Goal: Obtain resource: Obtain resource

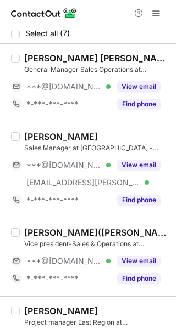
click at [47, 60] on div "Manish kumar Batra" at bounding box center [96, 58] width 145 height 11
copy div "Manish"
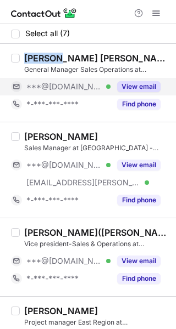
click at [125, 82] on button "View email" at bounding box center [138, 86] width 43 height 11
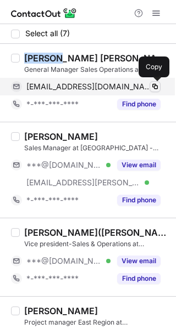
click at [155, 87] on span at bounding box center [154, 86] width 9 height 9
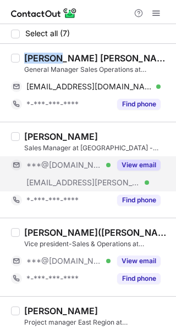
click at [120, 165] on button "View email" at bounding box center [138, 165] width 43 height 11
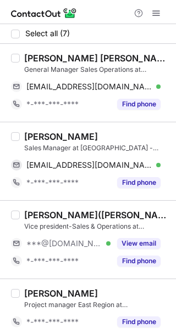
click at [43, 136] on div "Atharva Chavan" at bounding box center [61, 136] width 74 height 11
copy div "Atharva"
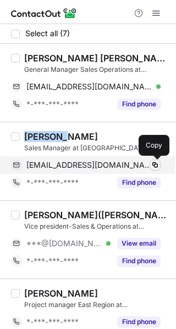
click at [152, 164] on span at bounding box center [154, 165] width 9 height 9
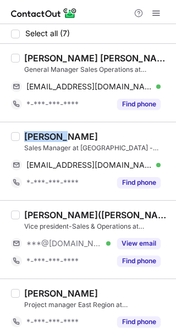
click at [41, 216] on div "Aswini Goswami(অশ্বিনী গোস্বামি)" at bounding box center [96, 215] width 145 height 11
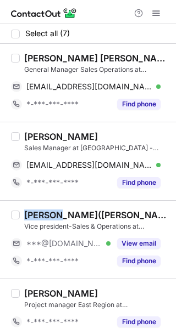
click at [41, 216] on div "Aswini Goswami(অশ্বিনী গোস্বামি)" at bounding box center [96, 215] width 145 height 11
copy div "Aswini"
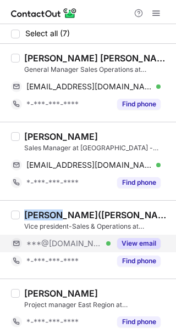
click at [132, 248] on button "View email" at bounding box center [138, 243] width 43 height 11
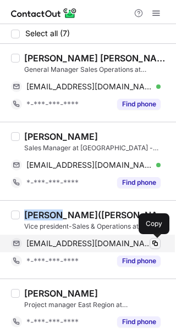
click at [157, 241] on span at bounding box center [154, 243] width 9 height 9
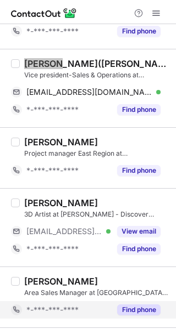
scroll to position [211, 0]
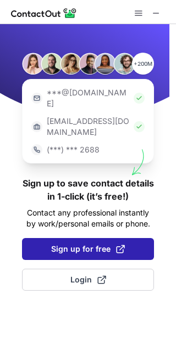
click at [83, 238] on button "Sign up for free" at bounding box center [88, 249] width 132 height 22
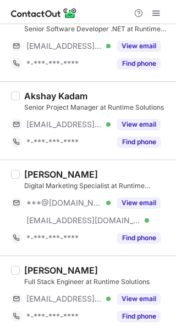
scroll to position [110, 0]
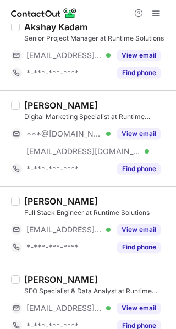
click at [46, 104] on div "Shubham shukla" at bounding box center [61, 105] width 74 height 11
copy div "Shubham"
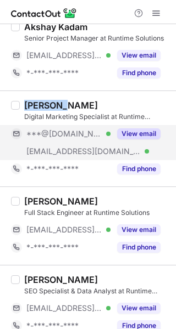
click at [135, 136] on button "View email" at bounding box center [138, 134] width 43 height 11
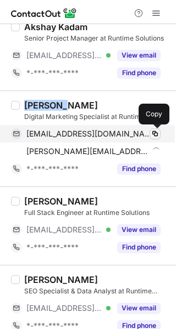
click at [154, 131] on span at bounding box center [154, 134] width 9 height 9
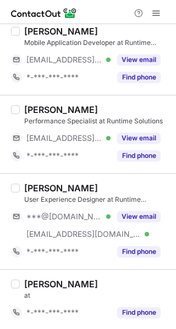
scroll to position [752, 0]
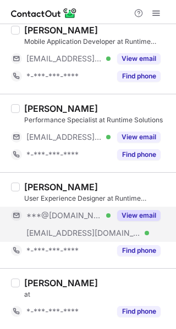
click at [151, 215] on button "View email" at bounding box center [138, 215] width 43 height 11
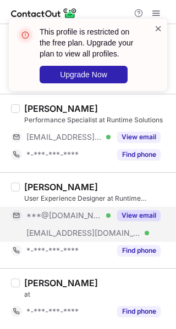
click at [159, 28] on span at bounding box center [158, 28] width 9 height 11
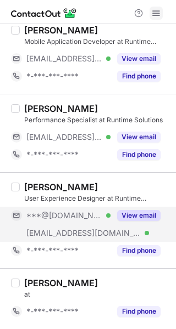
click at [160, 13] on span at bounding box center [156, 13] width 9 height 9
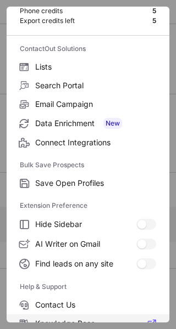
scroll to position [128, 0]
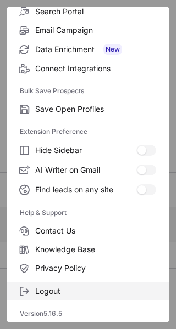
click at [73, 287] on span "Logout" at bounding box center [95, 292] width 121 height 10
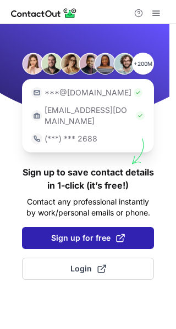
click at [76, 233] on span "Sign up for free" at bounding box center [88, 238] width 74 height 11
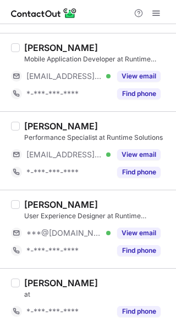
scroll to position [629, 0]
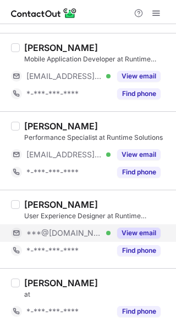
click at [147, 230] on button "View email" at bounding box center [138, 233] width 43 height 11
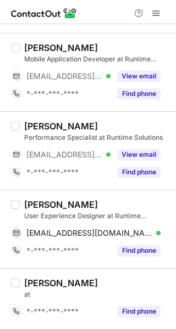
click at [35, 205] on div "Husain Bhatiya" at bounding box center [61, 204] width 74 height 11
copy div "Husain"
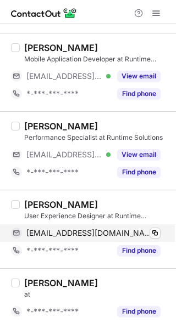
click at [160, 232] on div "husainbhatiya647@gmail.com Verified Copy" at bounding box center [85, 234] width 149 height 18
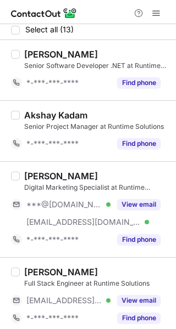
scroll to position [0, 0]
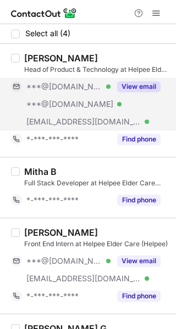
click at [148, 85] on button "View email" at bounding box center [138, 86] width 43 height 11
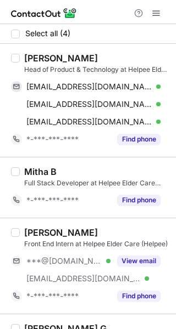
click at [63, 53] on div "Rishikesh Pillai" at bounding box center [61, 58] width 74 height 11
click at [46, 58] on div "Rishikesh Pillai" at bounding box center [61, 58] width 74 height 11
copy div "Rishikesh"
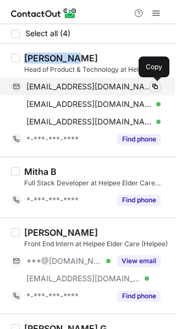
click at [150, 90] on button at bounding box center [154, 86] width 11 height 11
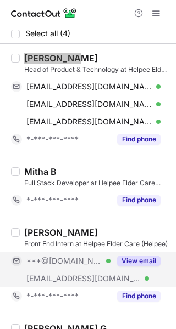
scroll to position [46, 0]
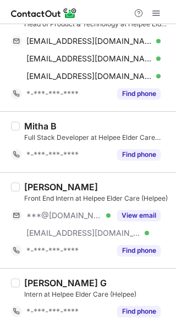
click at [43, 187] on div "Sundaram Dutta Modak" at bounding box center [61, 187] width 74 height 11
copy div "Sundaram"
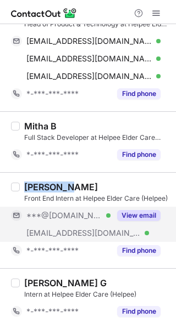
click at [132, 221] on button "View email" at bounding box center [138, 215] width 43 height 11
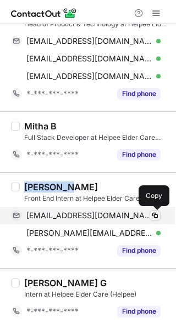
click at [152, 215] on span at bounding box center [154, 215] width 9 height 9
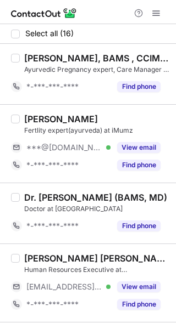
click at [44, 116] on div "Dr Ankita Mahale" at bounding box center [61, 119] width 74 height 11
copy div "Ankita"
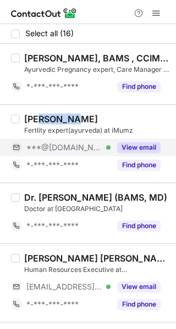
click at [154, 149] on button "View email" at bounding box center [138, 147] width 43 height 11
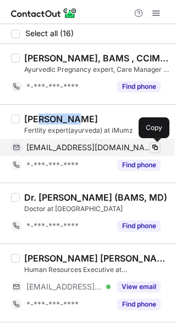
click at [155, 145] on span at bounding box center [154, 147] width 9 height 9
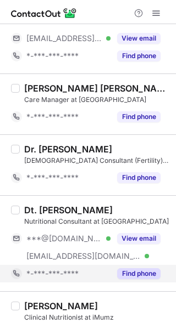
scroll to position [275, 0]
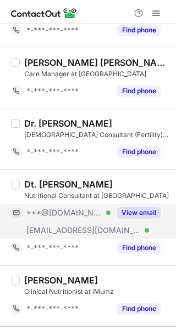
click at [159, 208] on button "View email" at bounding box center [138, 213] width 43 height 11
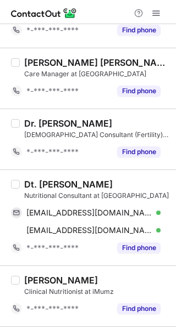
click at [65, 184] on div "Dt. Tahurah Muqeem" at bounding box center [68, 184] width 88 height 11
copy div "Tahurah"
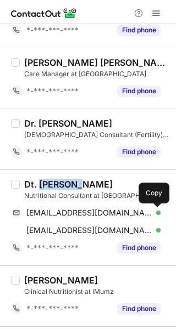
drag, startPoint x: 153, startPoint y: 208, endPoint x: 172, endPoint y: 203, distance: 19.7
click at [154, 208] on button at bounding box center [154, 213] width 11 height 11
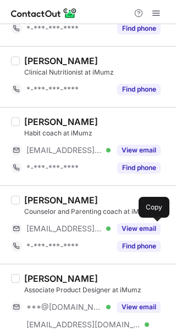
scroll to position [549, 0]
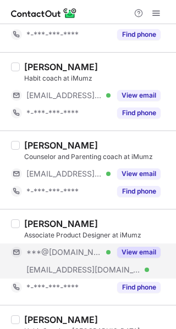
click at [136, 244] on div "View email" at bounding box center [135, 253] width 50 height 18
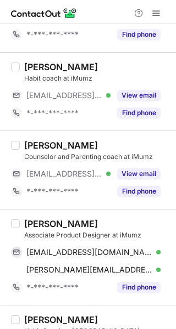
click at [59, 222] on div "Pratiksha Rajani" at bounding box center [61, 224] width 74 height 11
copy div "Pratiksha"
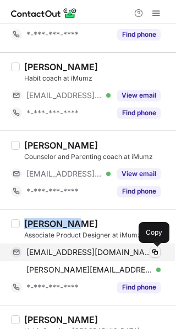
click at [151, 248] on span at bounding box center [154, 252] width 9 height 9
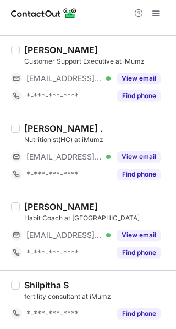
scroll to position [900, 0]
